Goal: Task Accomplishment & Management: Manage account settings

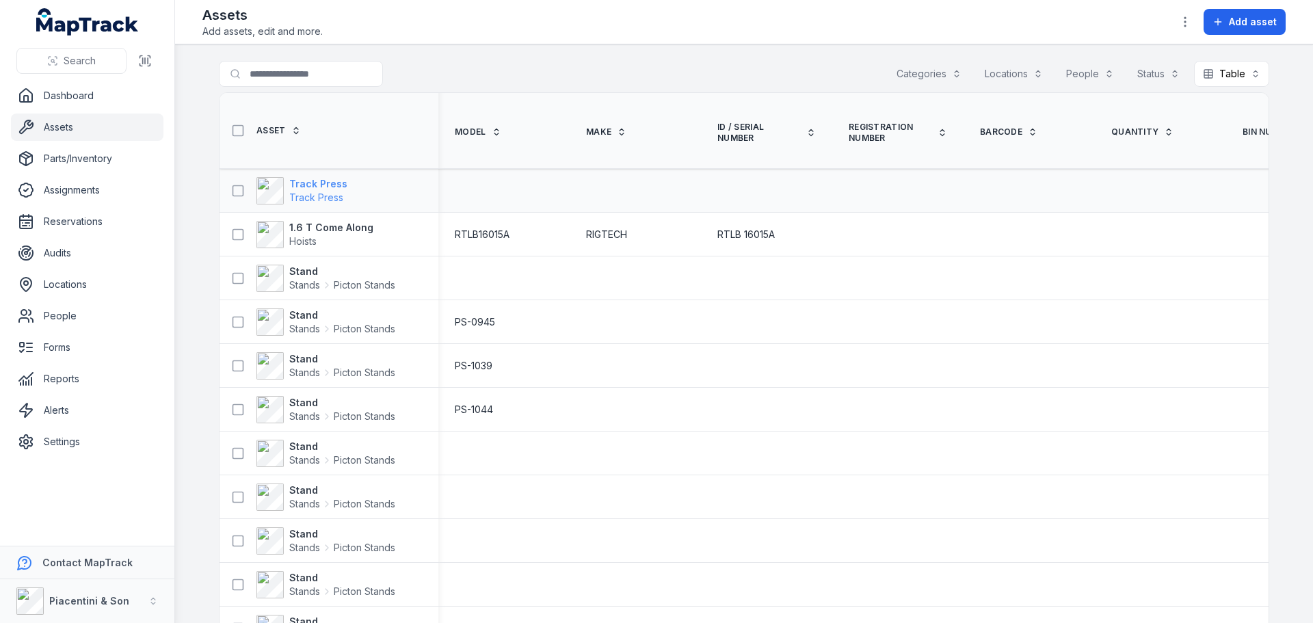
click at [306, 184] on strong "Track Press" at bounding box center [318, 184] width 58 height 14
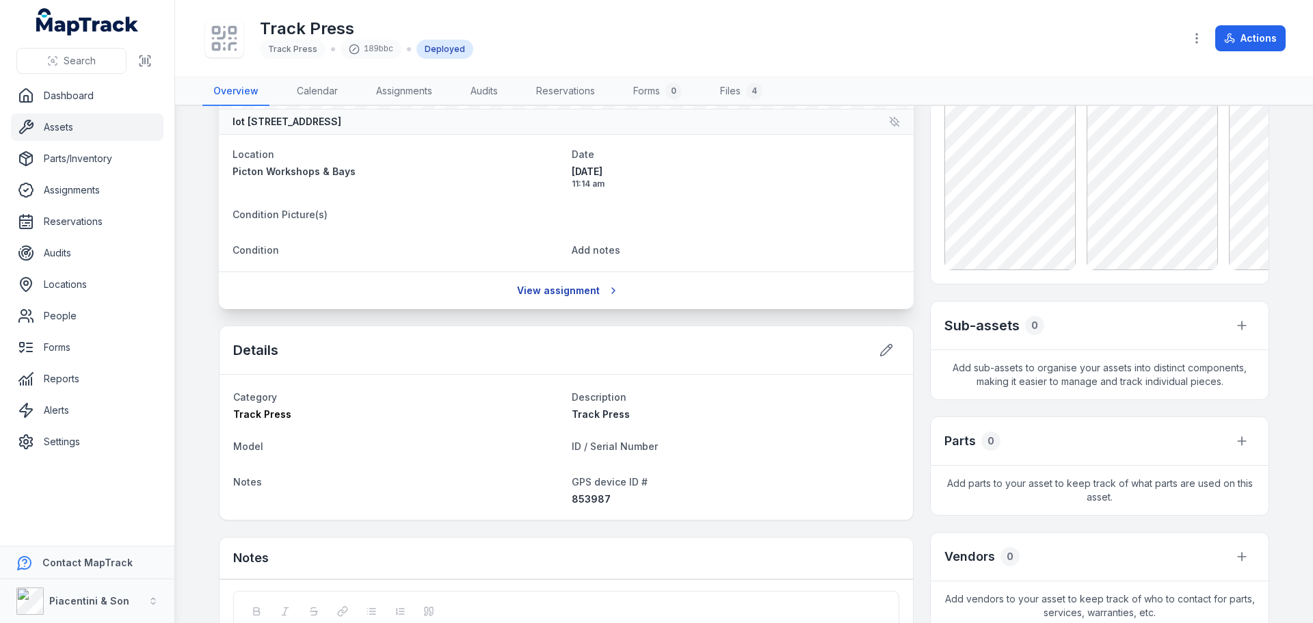
scroll to position [274, 0]
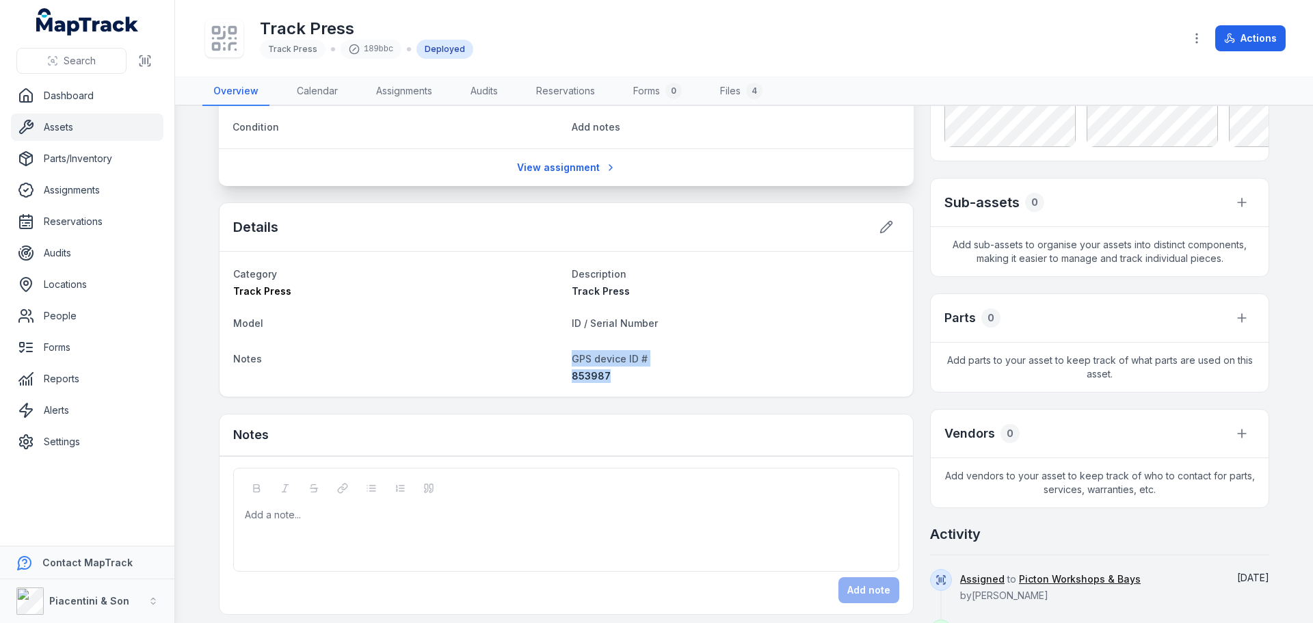
drag, startPoint x: 561, startPoint y: 363, endPoint x: 652, endPoint y: 380, distance: 93.1
click at [652, 380] on dl "Category Track Press Description Track Press Model ID / Serial Number Notes GPS…" at bounding box center [566, 324] width 666 height 118
click at [649, 371] on div "853987" at bounding box center [736, 376] width 328 height 14
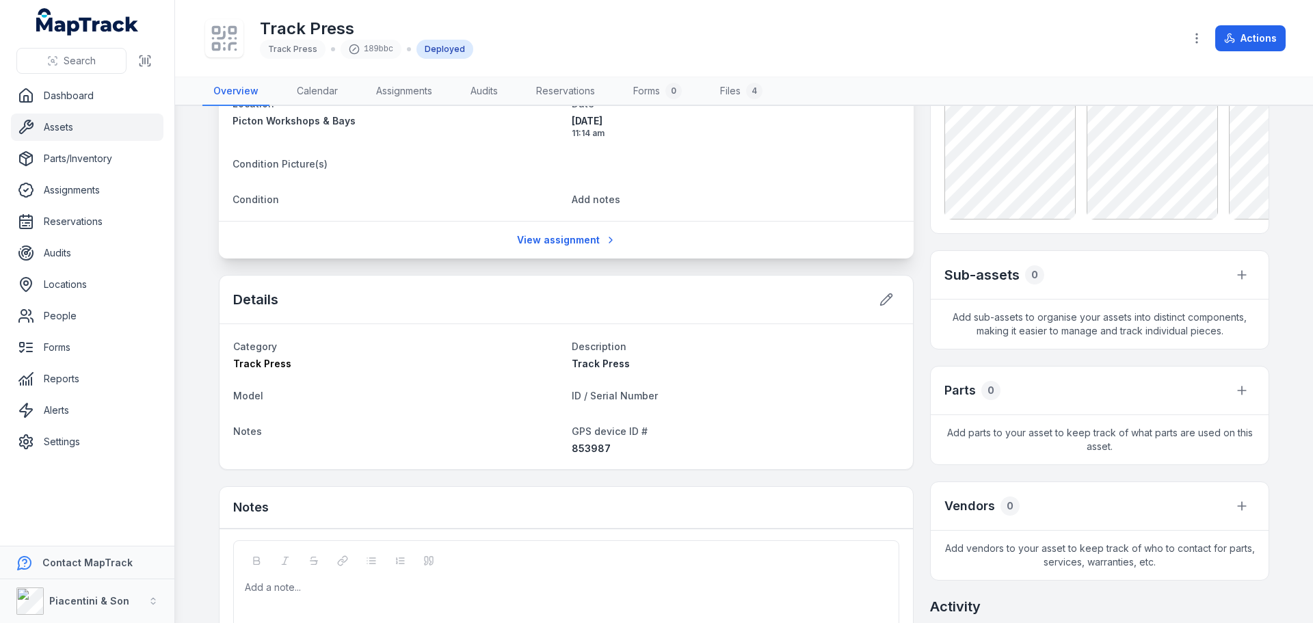
scroll to position [205, 0]
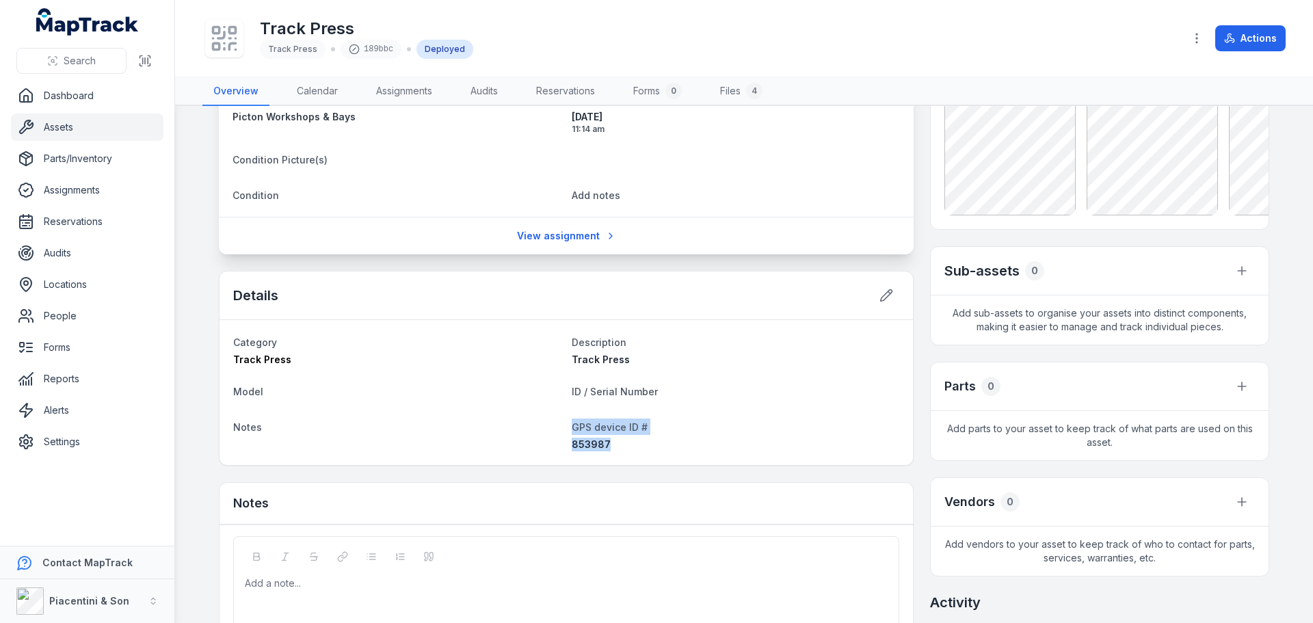
drag, startPoint x: 615, startPoint y: 447, endPoint x: 561, endPoint y: 425, distance: 57.9
click at [561, 425] on dl "Category Track Press Description Track Press Model ID / Serial Number Notes GPS…" at bounding box center [566, 393] width 666 height 118
click at [604, 440] on div "853987" at bounding box center [736, 445] width 328 height 14
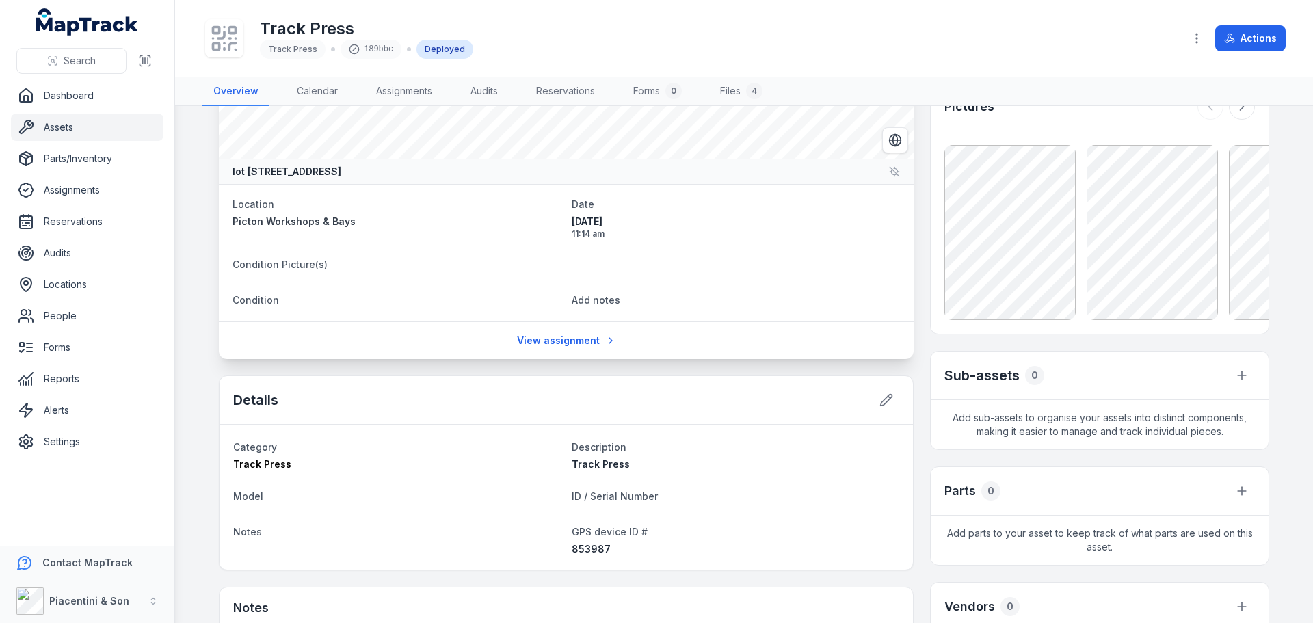
scroll to position [0, 0]
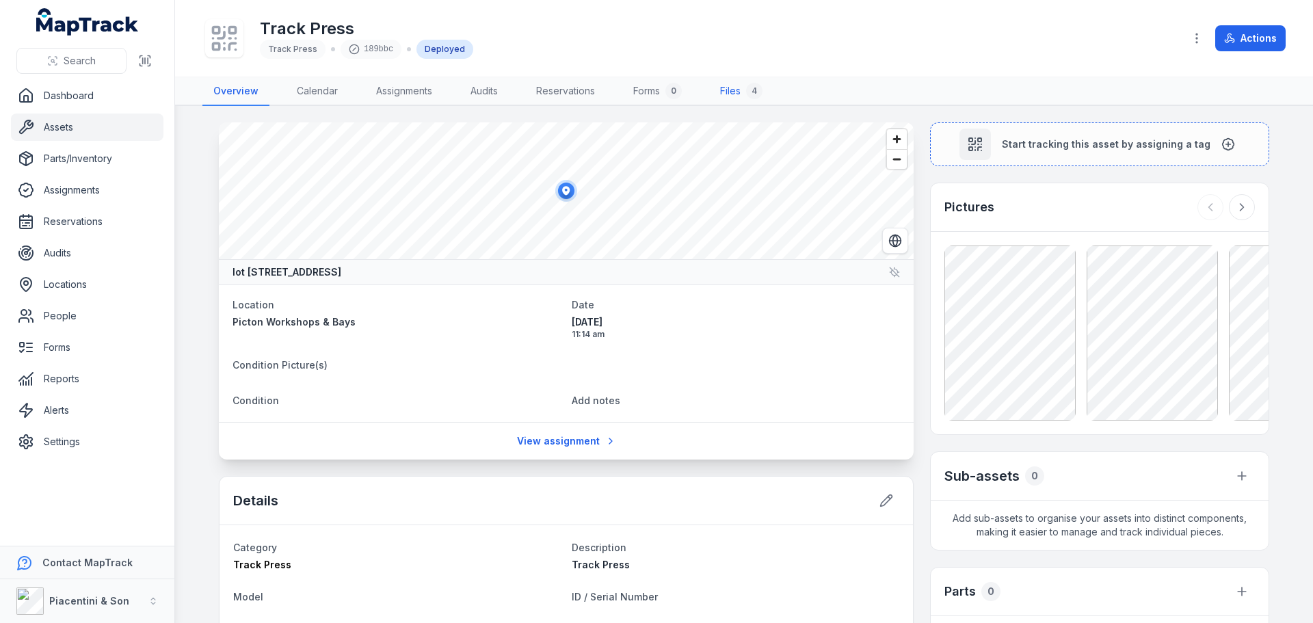
click at [744, 90] on link "Files 4" at bounding box center [741, 91] width 64 height 29
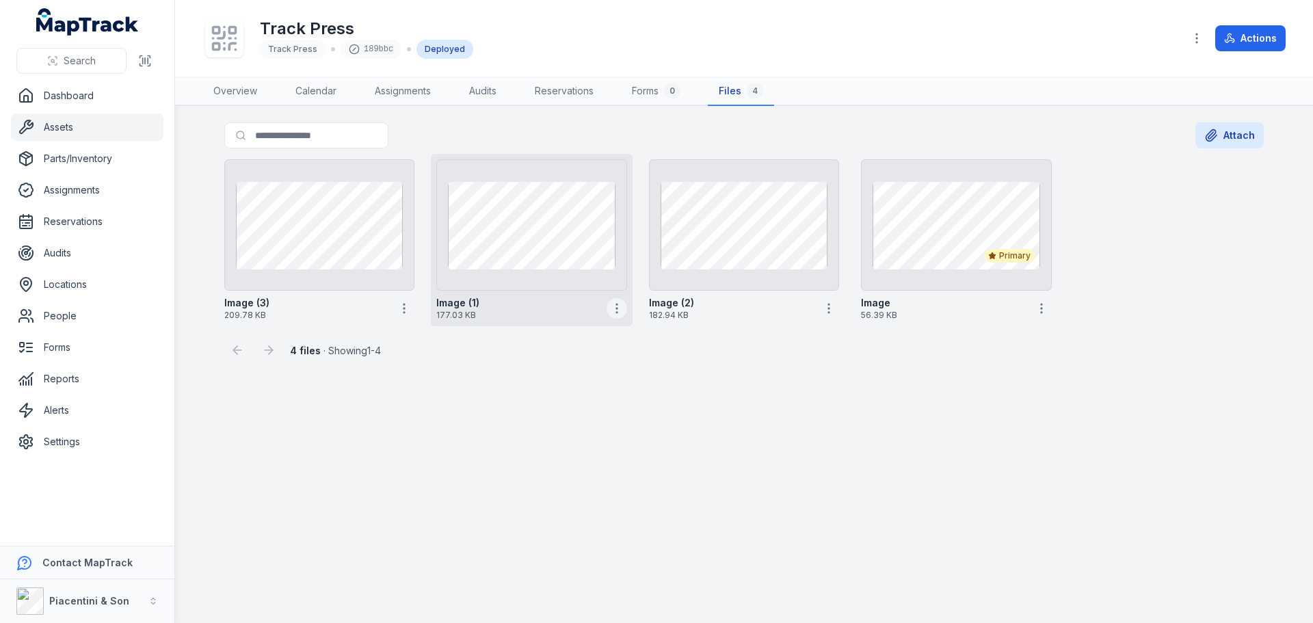
click at [615, 307] on icon "button" at bounding box center [617, 309] width 14 height 14
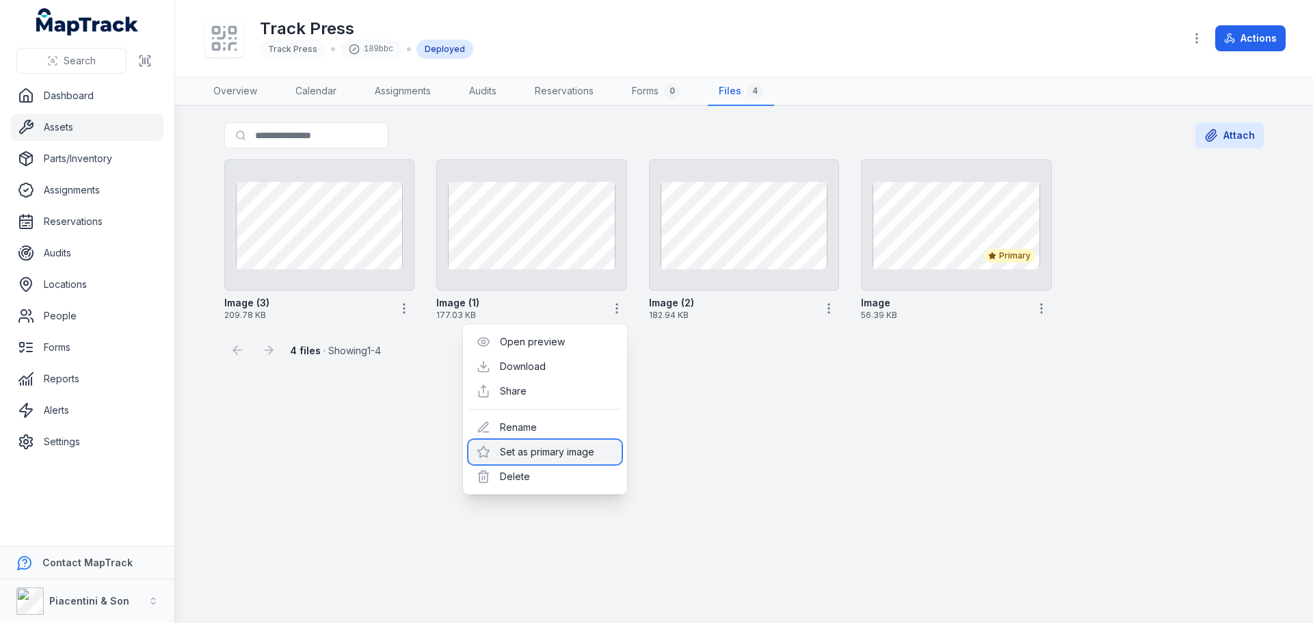
click at [561, 457] on div "Set as primary image" at bounding box center [544, 452] width 153 height 25
